Goal: Find specific page/section: Find specific page/section

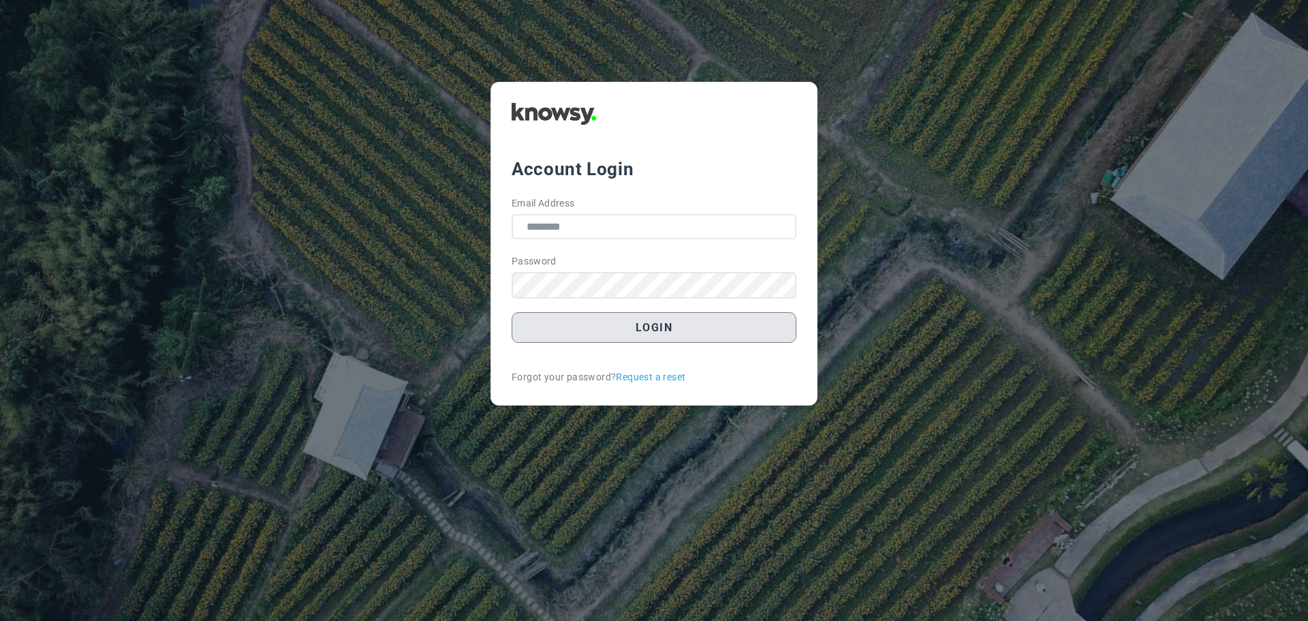
type input "**********"
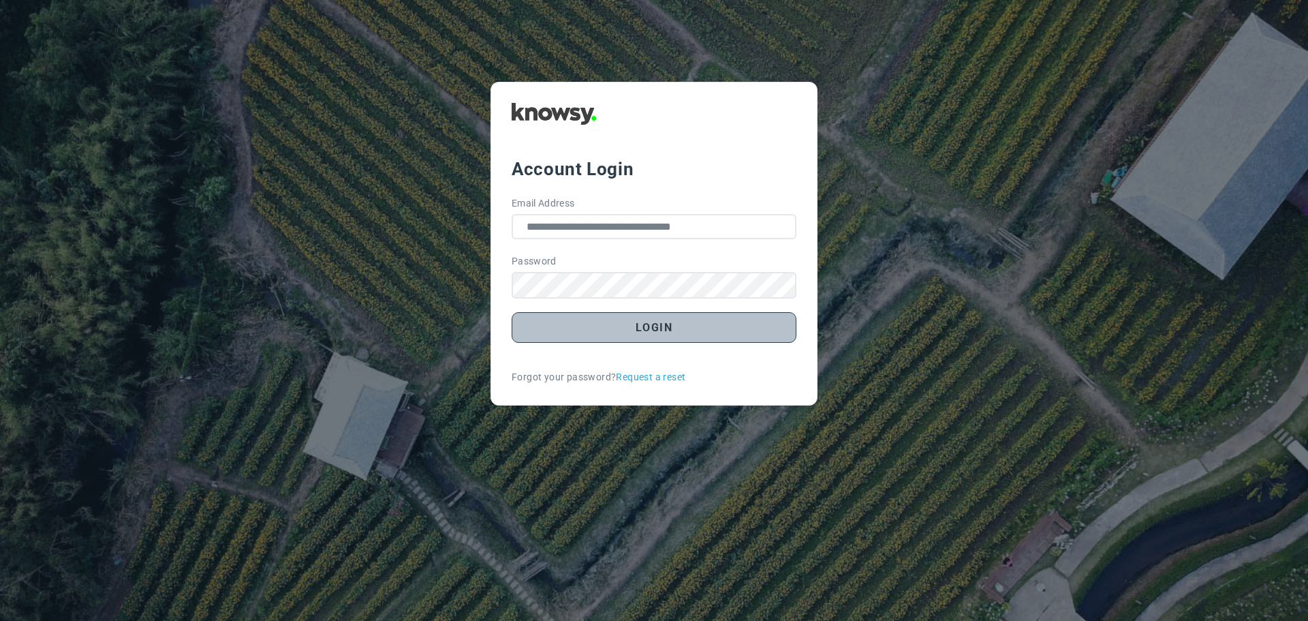
click at [668, 330] on button "Login" at bounding box center [654, 327] width 285 height 31
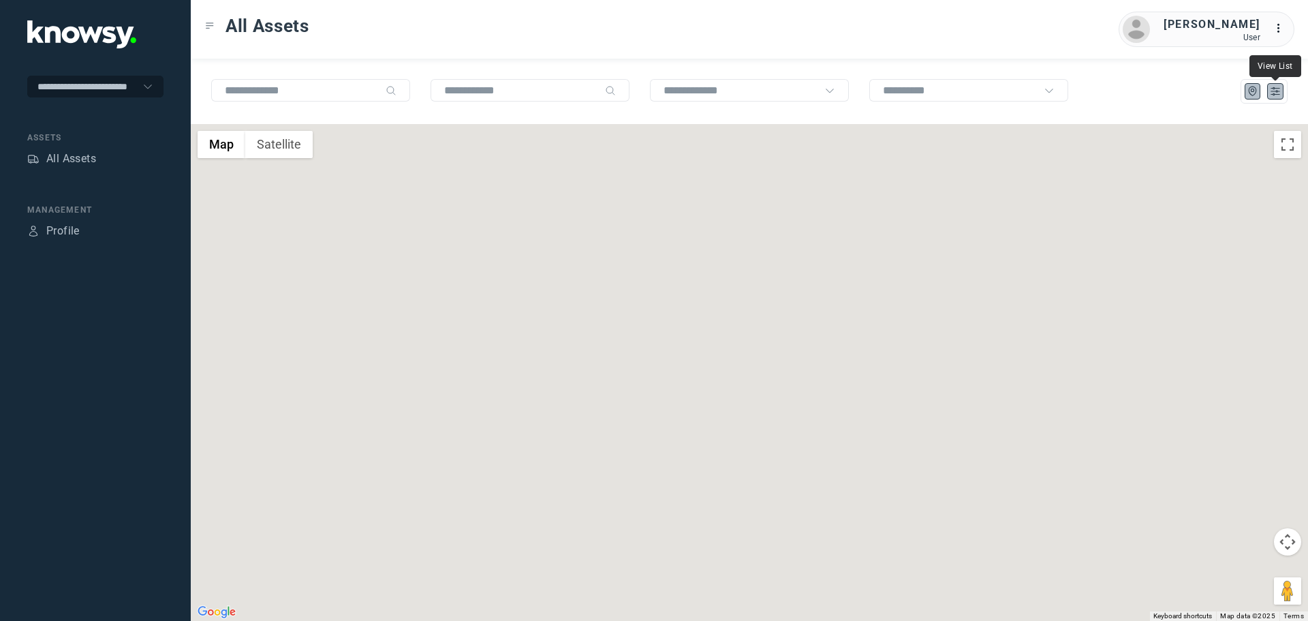
click at [1272, 91] on icon "List" at bounding box center [1275, 91] width 12 height 12
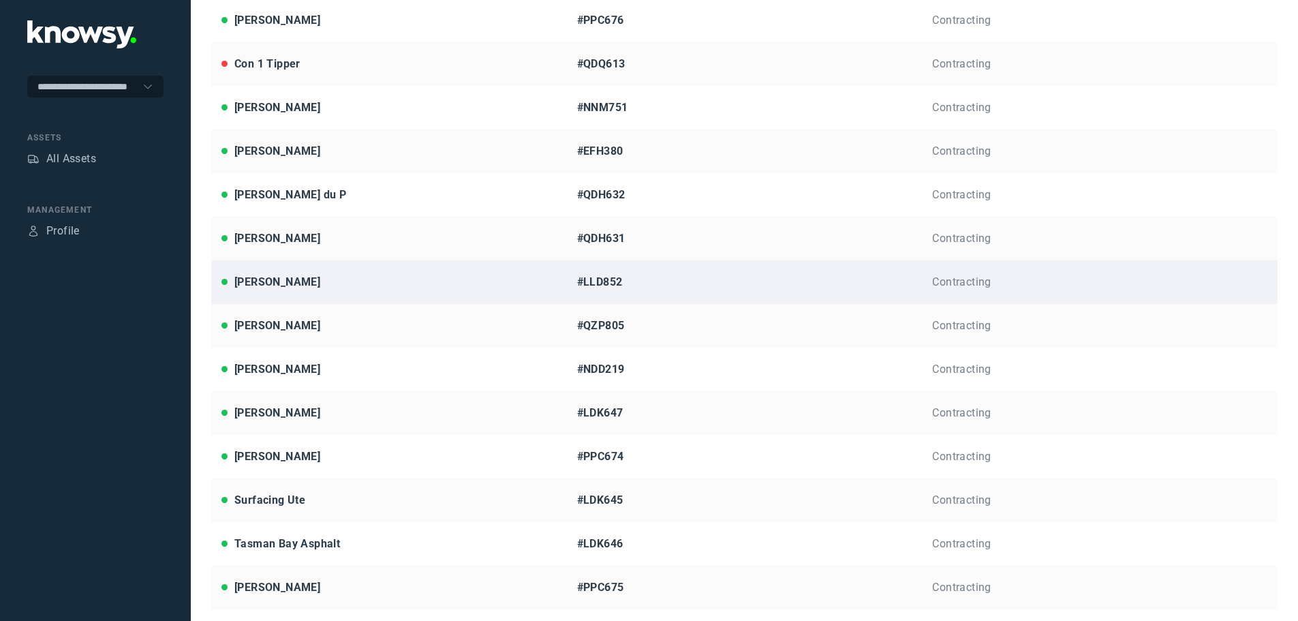
scroll to position [305, 0]
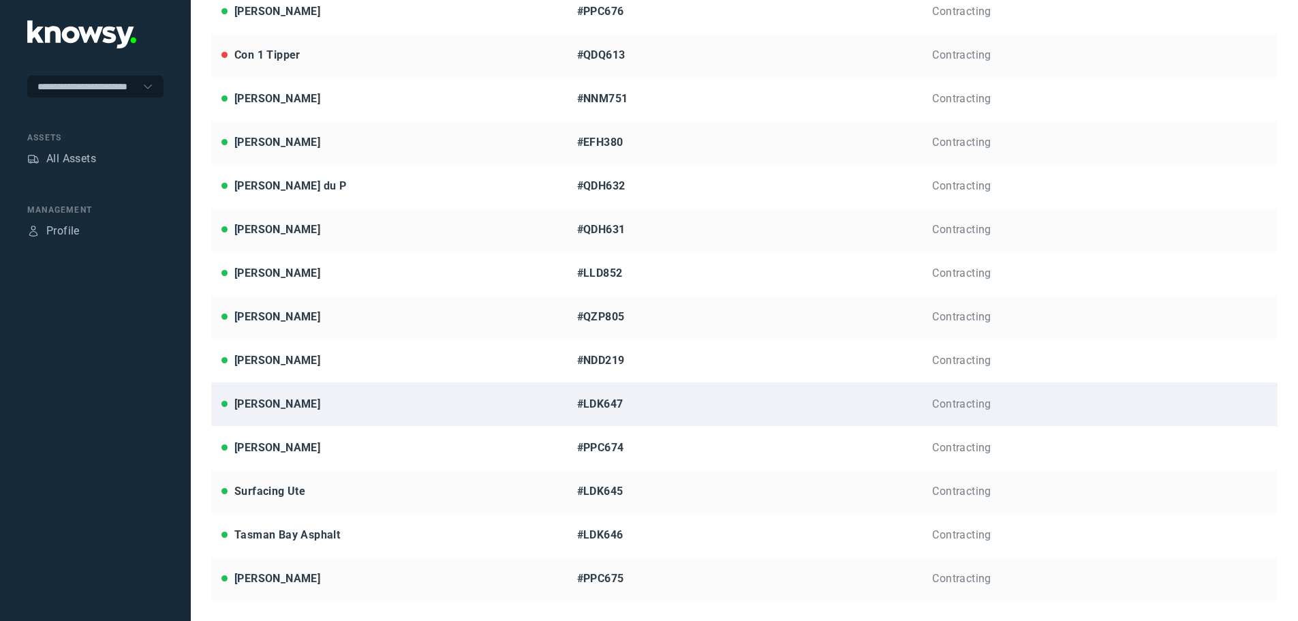
click at [324, 401] on div "[PERSON_NAME]" at bounding box center [388, 404] width 335 height 16
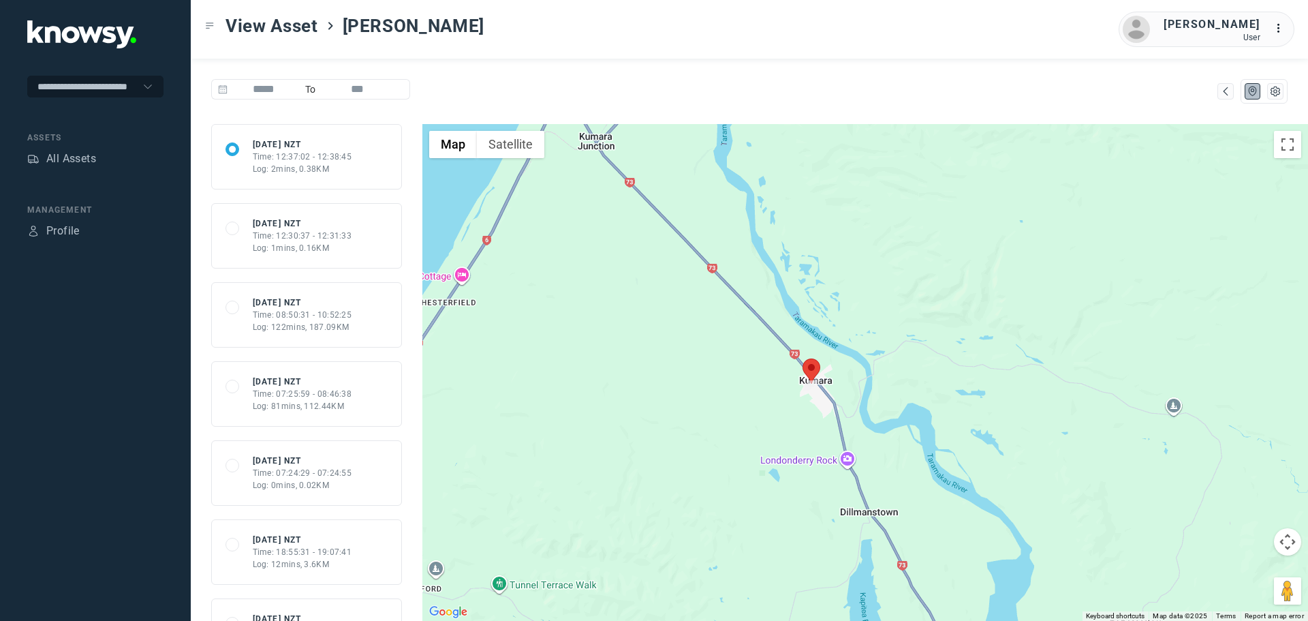
drag, startPoint x: 802, startPoint y: 429, endPoint x: 848, endPoint y: 379, distance: 68.0
click at [848, 379] on div at bounding box center [865, 372] width 886 height 497
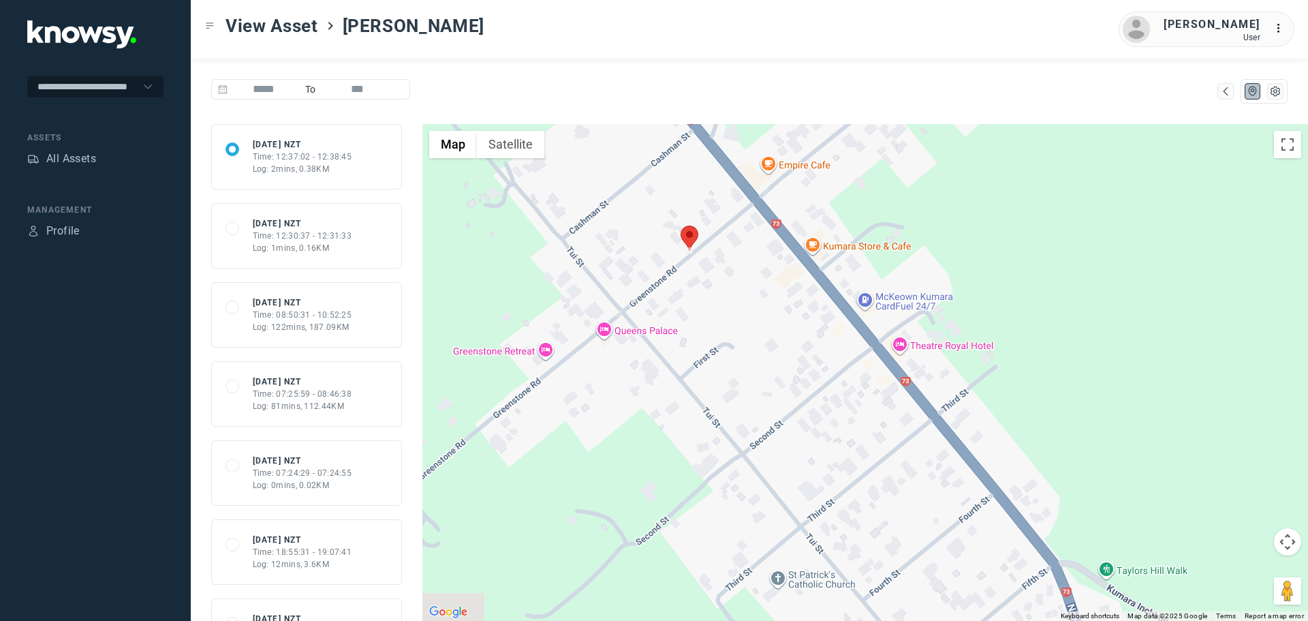
drag, startPoint x: 710, startPoint y: 340, endPoint x: 825, endPoint y: 404, distance: 131.2
click at [825, 404] on div at bounding box center [865, 372] width 886 height 497
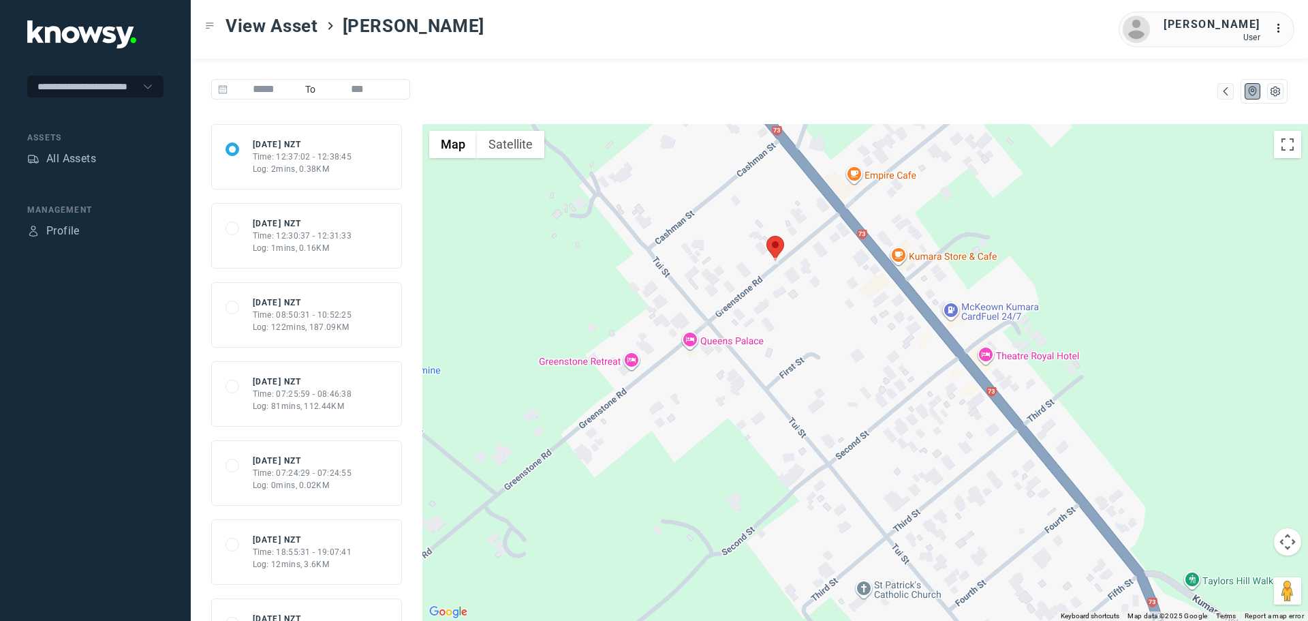
drag, startPoint x: 826, startPoint y: 405, endPoint x: 887, endPoint y: 403, distance: 60.7
click at [887, 403] on div at bounding box center [865, 372] width 886 height 497
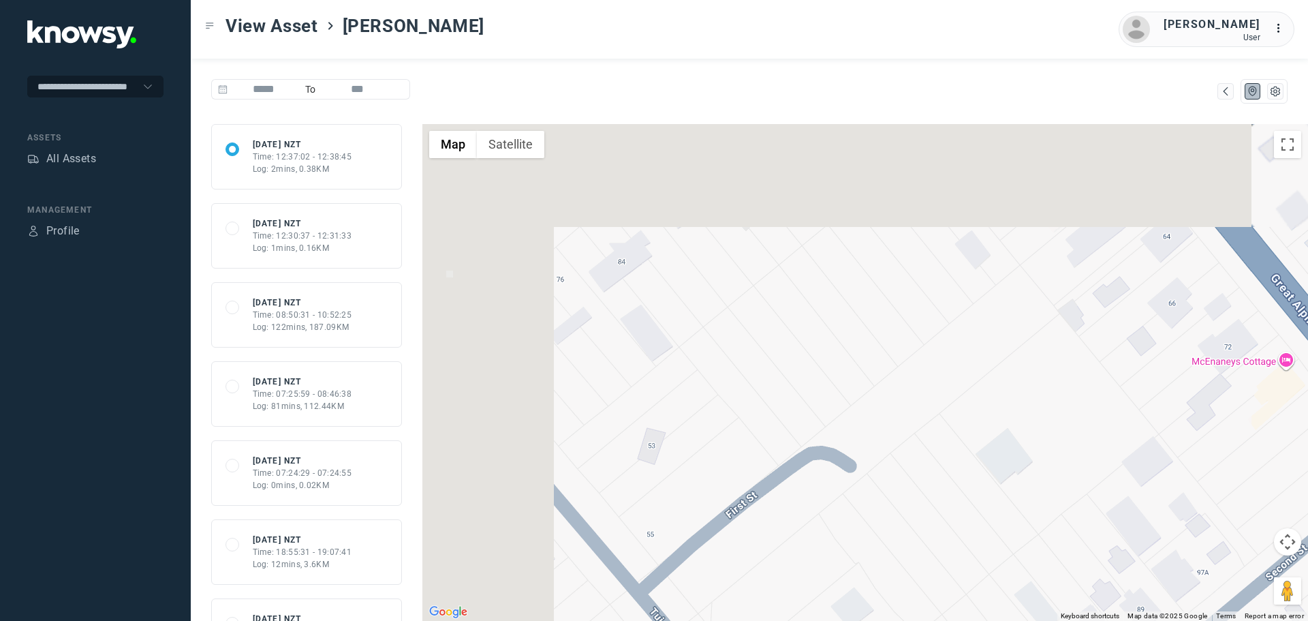
drag, startPoint x: 757, startPoint y: 250, endPoint x: 979, endPoint y: 574, distance: 393.1
click at [979, 574] on div at bounding box center [865, 372] width 886 height 497
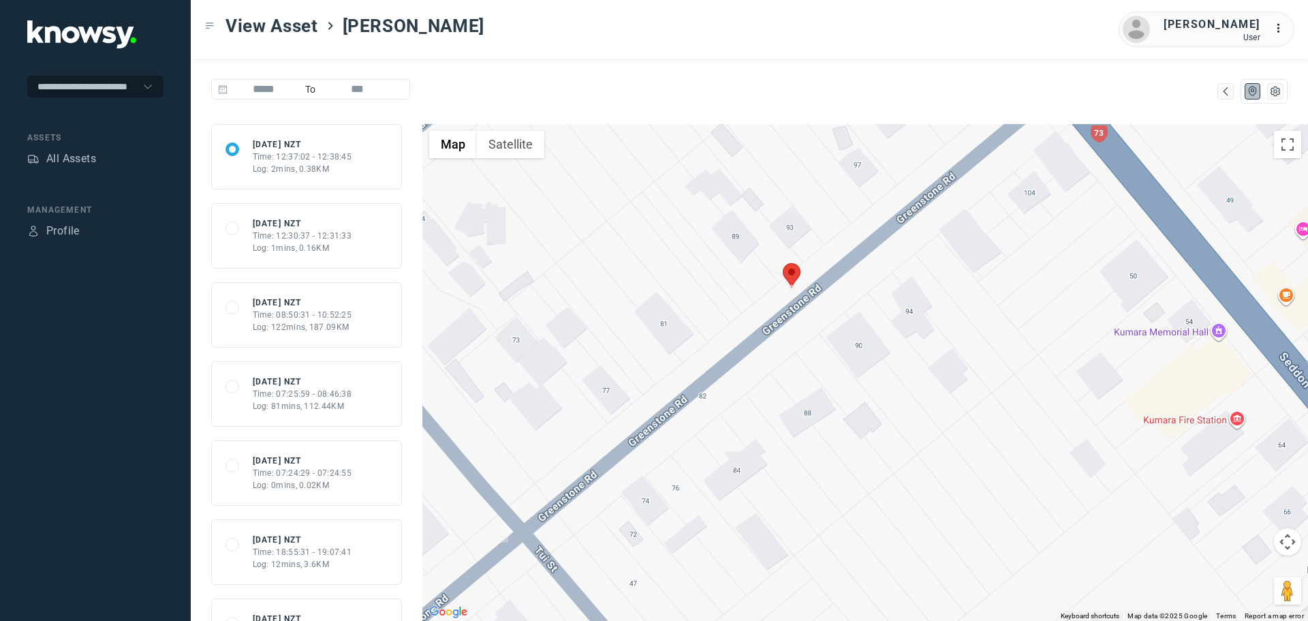
drag, startPoint x: 792, startPoint y: 303, endPoint x: 803, endPoint y: 355, distance: 53.7
click at [803, 355] on div at bounding box center [865, 372] width 886 height 497
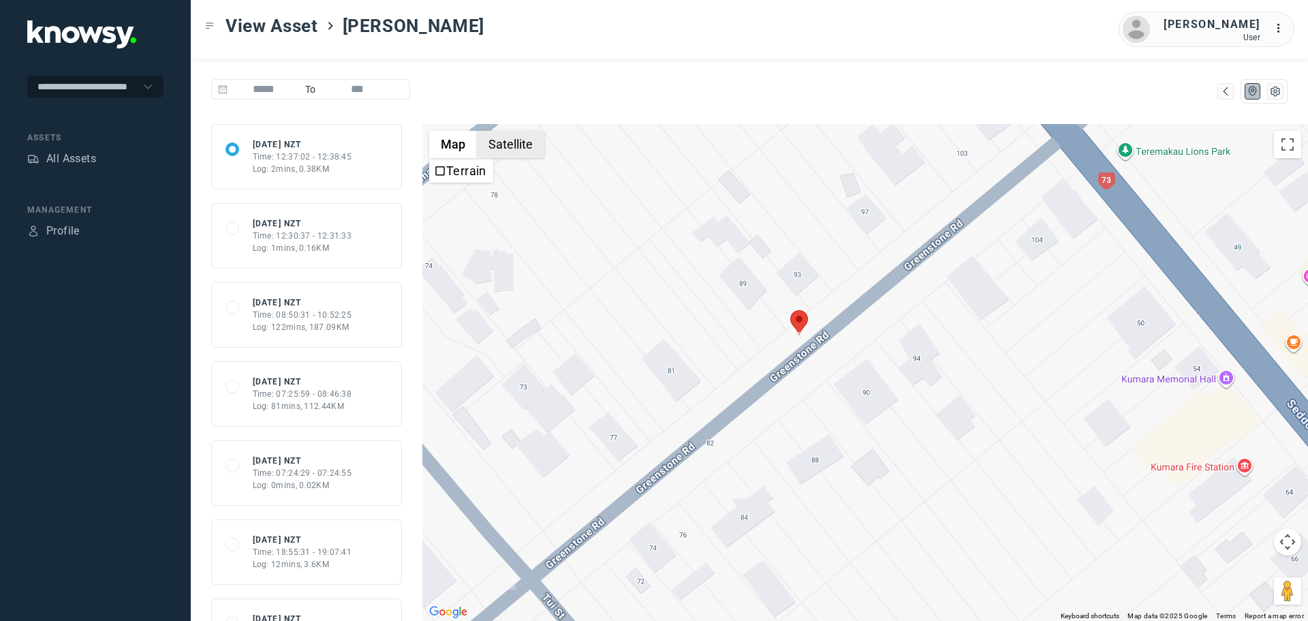
click at [515, 146] on button "Satellite" at bounding box center [510, 144] width 67 height 27
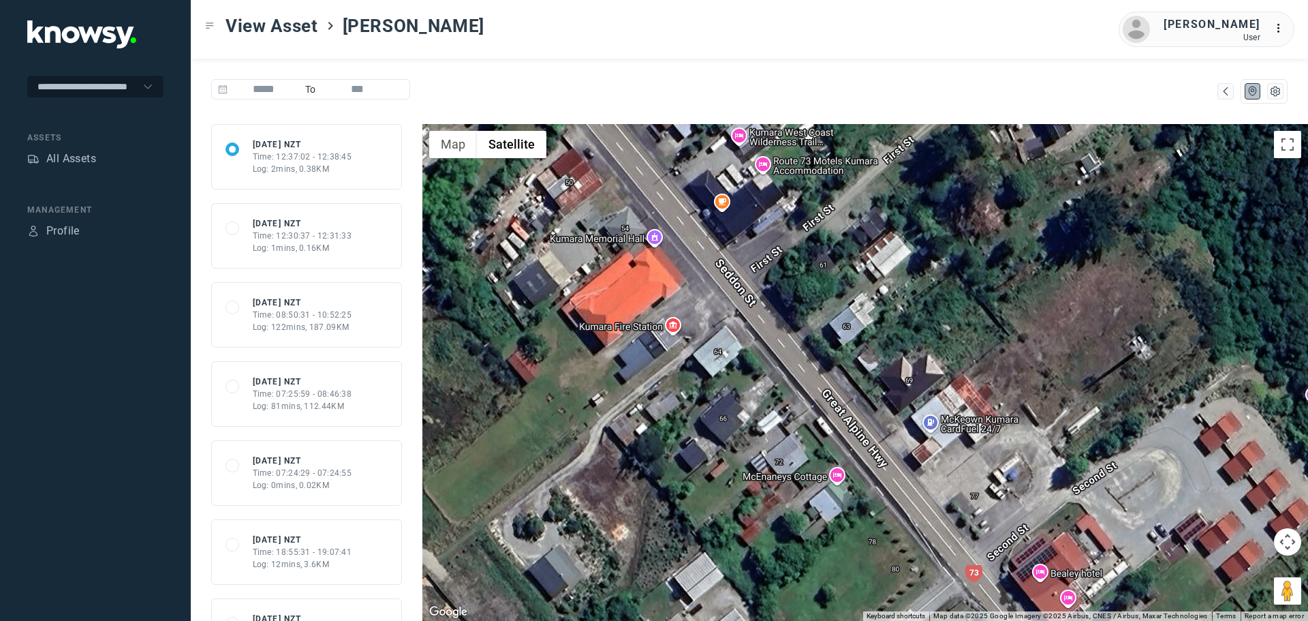
drag, startPoint x: 1027, startPoint y: 397, endPoint x: 451, endPoint y: 256, distance: 592.7
click at [451, 256] on div at bounding box center [865, 372] width 886 height 497
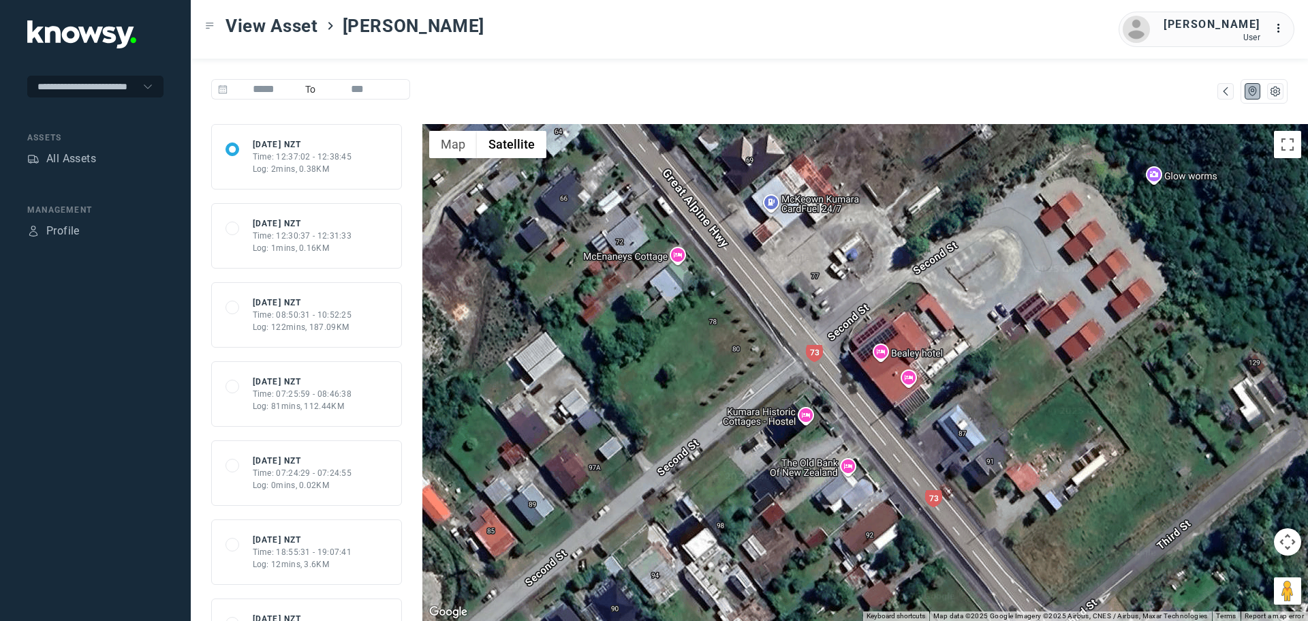
drag, startPoint x: 909, startPoint y: 488, endPoint x: 750, endPoint y: 266, distance: 272.9
click at [750, 266] on div at bounding box center [865, 372] width 886 height 497
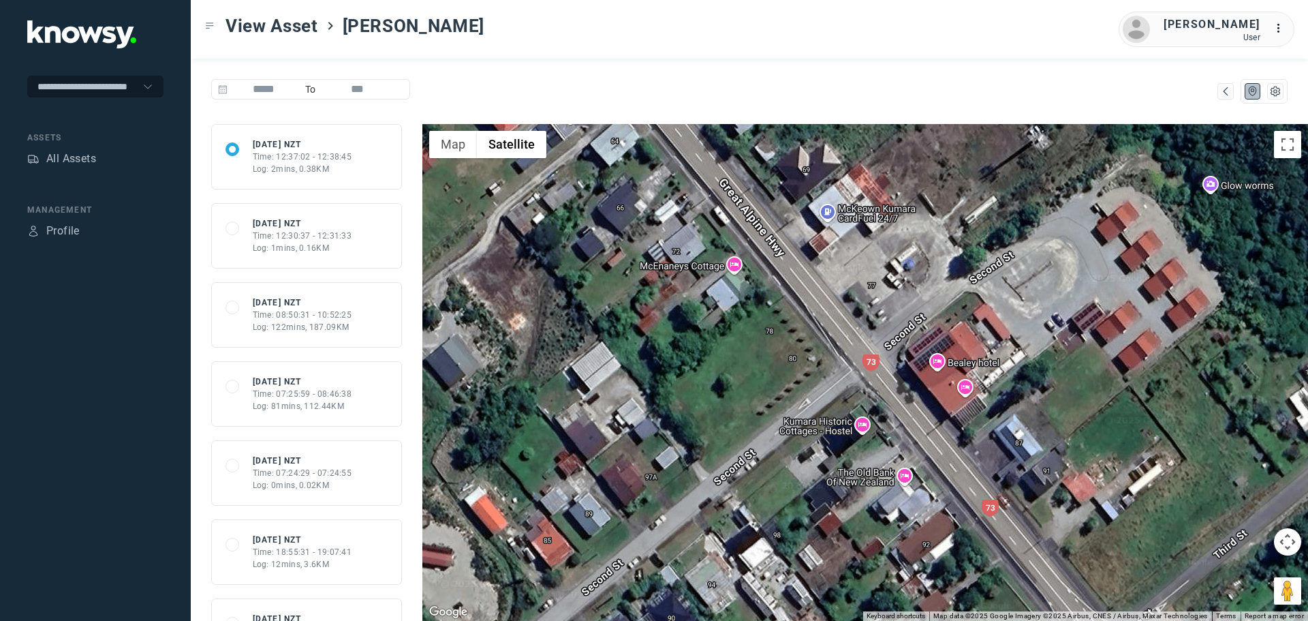
drag, startPoint x: 938, startPoint y: 451, endPoint x: 1063, endPoint y: 512, distance: 139.6
click at [1063, 512] on div at bounding box center [865, 372] width 886 height 497
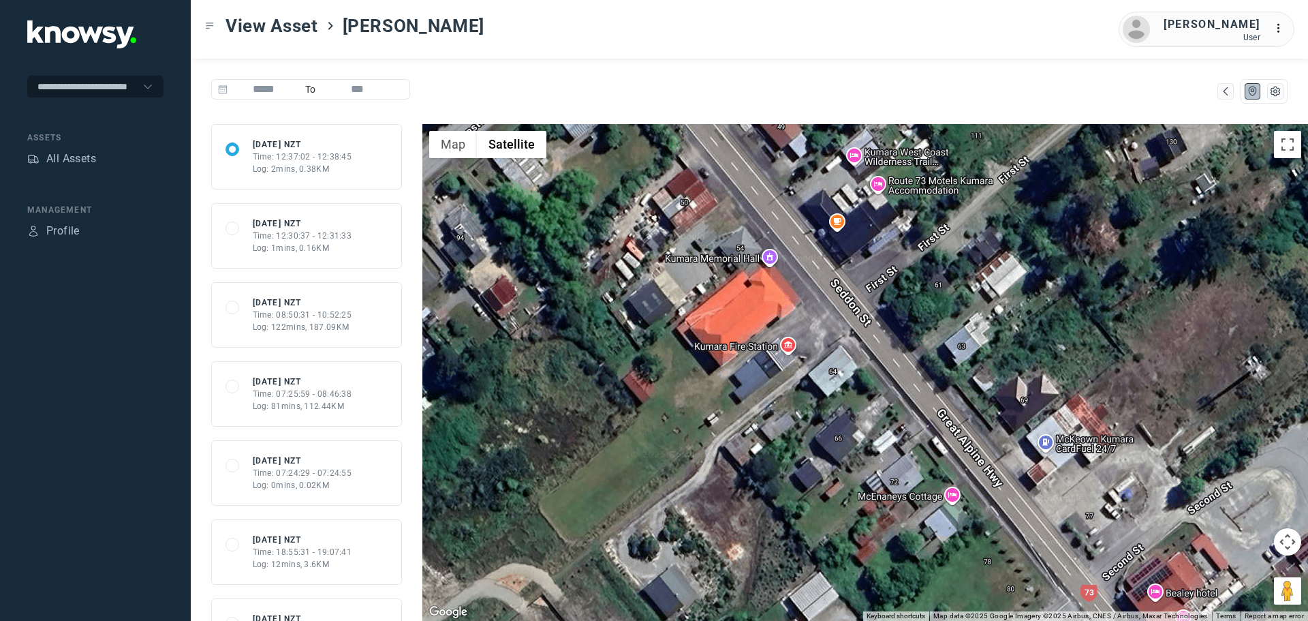
drag, startPoint x: 850, startPoint y: 358, endPoint x: 1006, endPoint y: 543, distance: 241.8
click at [1006, 543] on div at bounding box center [865, 372] width 886 height 497
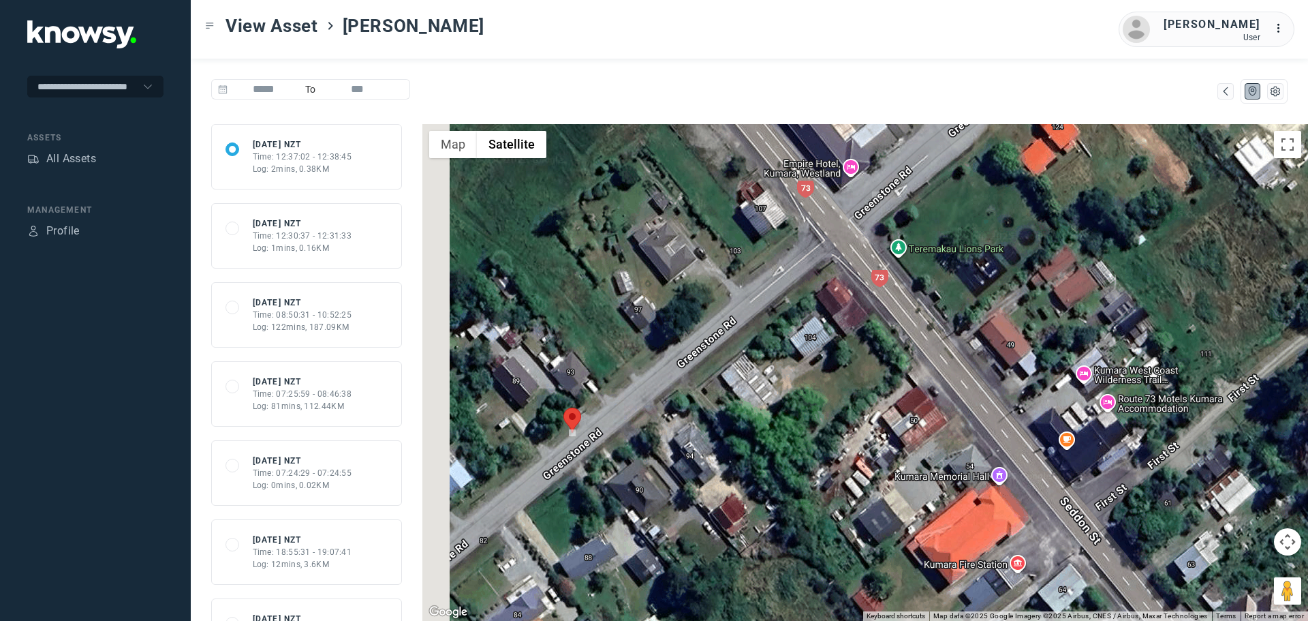
drag, startPoint x: 703, startPoint y: 344, endPoint x: 921, endPoint y: 538, distance: 292.0
click at [921, 538] on div at bounding box center [865, 372] width 886 height 497
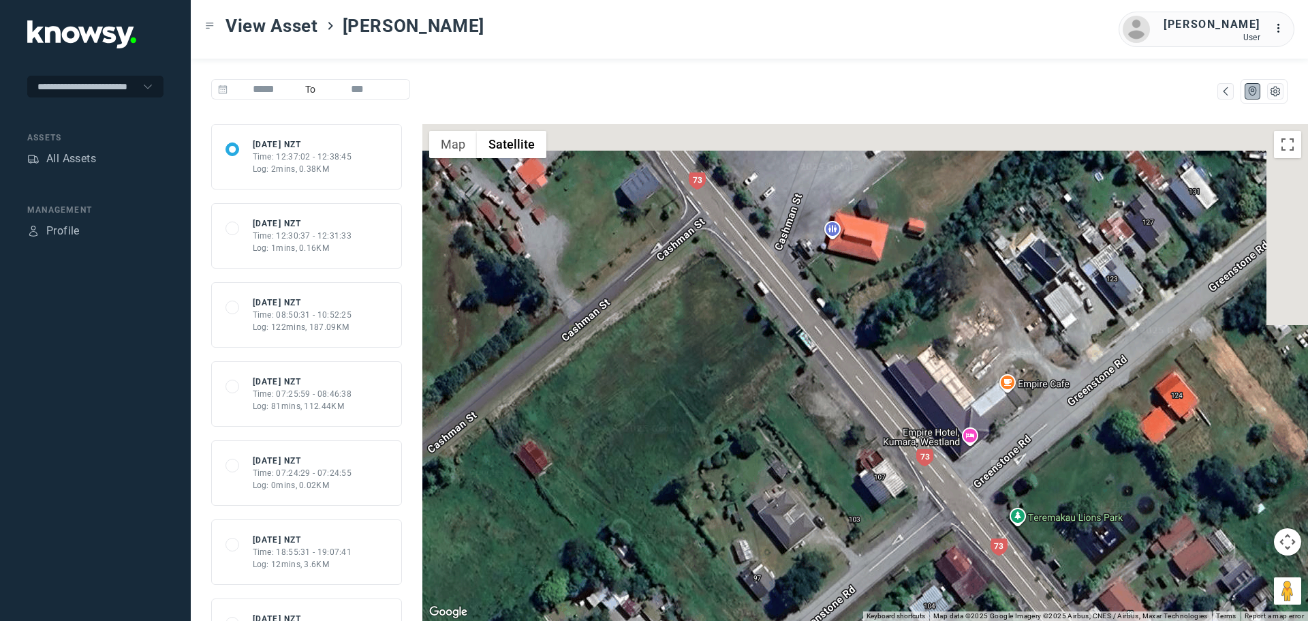
drag, startPoint x: 782, startPoint y: 328, endPoint x: 717, endPoint y: 472, distance: 157.3
click at [717, 472] on div at bounding box center [865, 372] width 886 height 497
